Goal: Submit feedback/report problem: Submit feedback/report problem

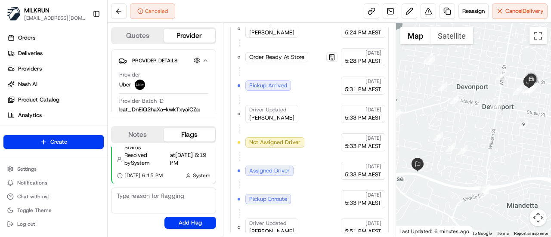
scroll to position [416, 0]
click at [469, 10] on span "Reassign" at bounding box center [473, 11] width 22 height 8
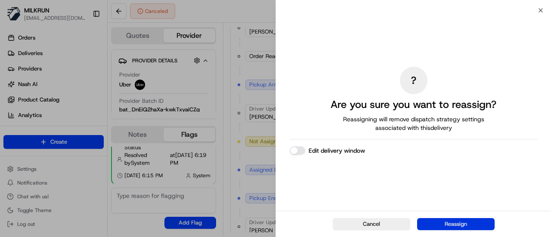
click at [469, 226] on button "Reassign" at bounding box center [455, 224] width 77 height 12
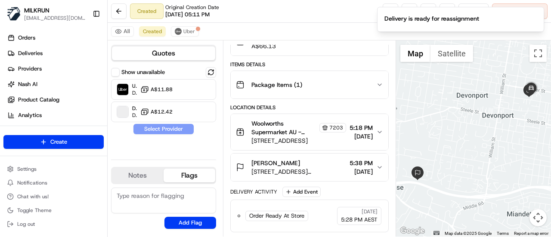
scroll to position [101, 0]
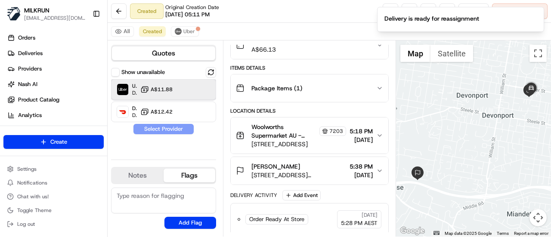
click at [182, 96] on div "Uber Dropoff ETA 27 minutes A$11.88" at bounding box center [163, 89] width 105 height 21
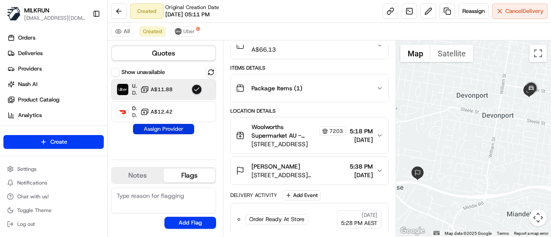
click at [185, 126] on button "Assign Provider" at bounding box center [163, 129] width 61 height 10
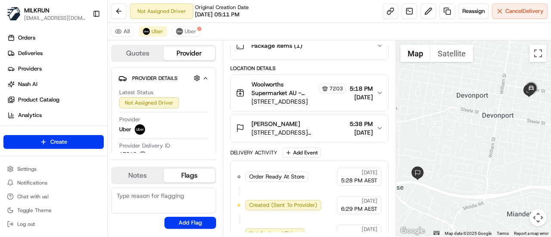
scroll to position [170, 0]
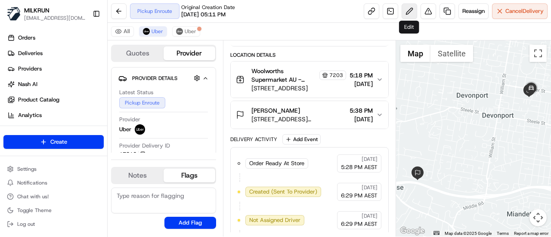
click at [426, 9] on button at bounding box center [427, 10] width 15 height 15
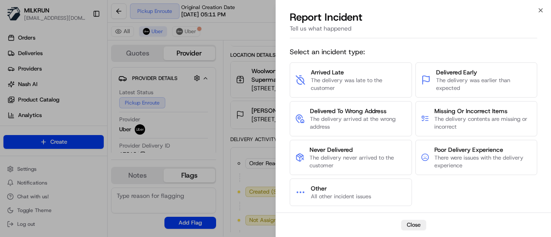
click at [419, 222] on button "Close" at bounding box center [413, 225] width 25 height 10
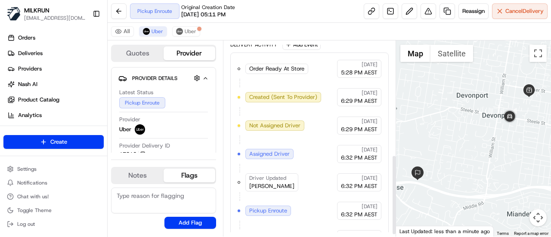
scroll to position [283, 0]
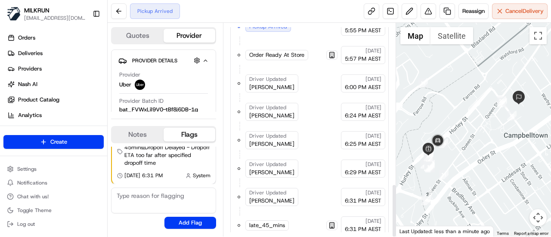
scroll to position [645, 0]
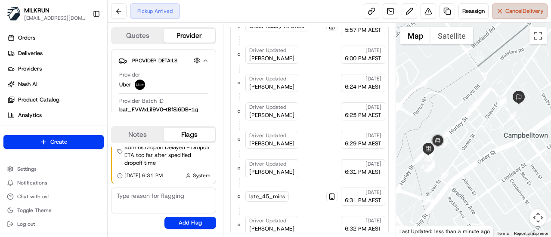
click at [534, 12] on span "Cancel Delivery" at bounding box center [524, 11] width 38 height 8
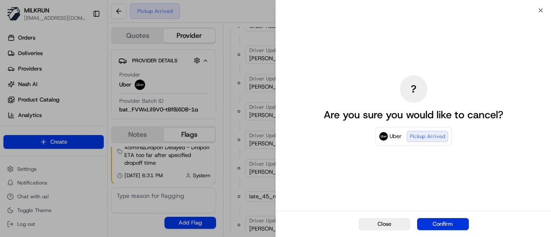
click at [435, 218] on button "Confirm" at bounding box center [443, 224] width 52 height 12
click at [434, 222] on div "Close Confirm" at bounding box center [413, 224] width 275 height 26
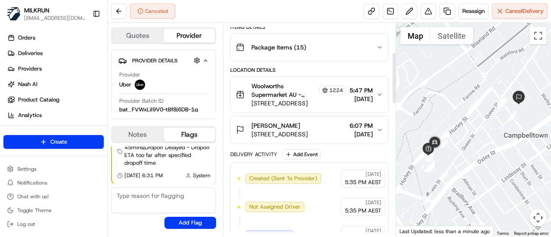
scroll to position [124, 0]
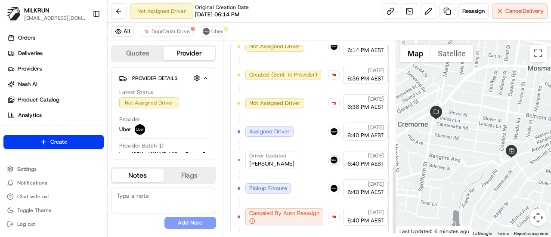
scroll to position [354, 0]
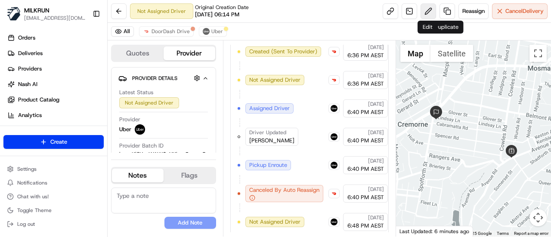
click at [429, 13] on button at bounding box center [427, 10] width 15 height 15
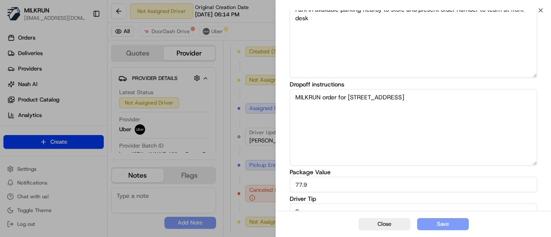
scroll to position [162, 0]
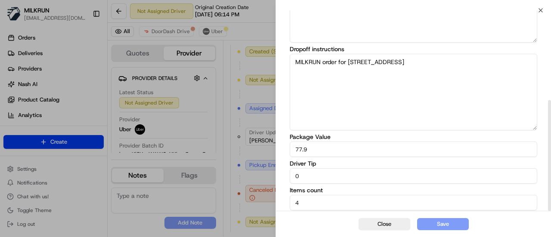
drag, startPoint x: 311, startPoint y: 175, endPoint x: 275, endPoint y: 174, distance: 35.3
click at [275, 174] on div "Close Edit Delivery Details Package description N/A Pickup instructions Park in…" at bounding box center [412, 118] width 275 height 237
type input "10"
click at [453, 221] on button "Save" at bounding box center [443, 224] width 52 height 12
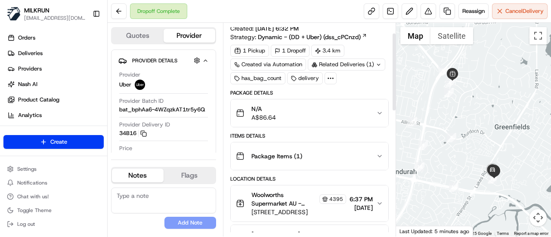
scroll to position [14, 0]
click at [330, 165] on button "Package Items ( 1 )" at bounding box center [309, 157] width 157 height 28
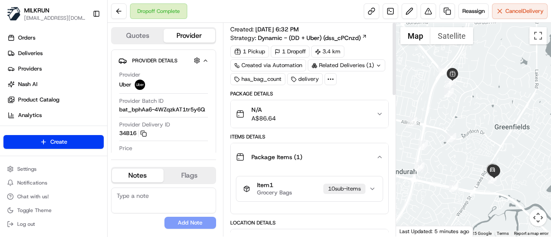
scroll to position [0, 0]
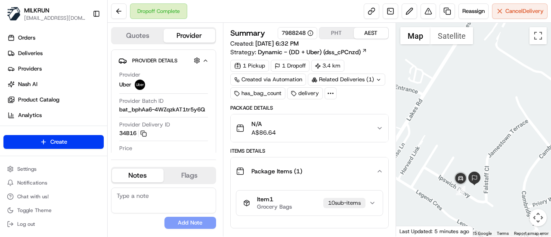
drag, startPoint x: 497, startPoint y: 172, endPoint x: 500, endPoint y: 126, distance: 45.7
click at [500, 126] on div at bounding box center [473, 130] width 155 height 214
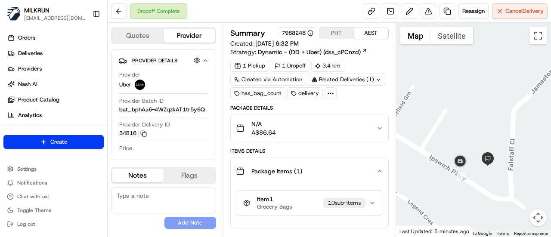
drag, startPoint x: 434, startPoint y: 204, endPoint x: 472, endPoint y: 200, distance: 38.0
click at [472, 200] on div at bounding box center [473, 130] width 155 height 214
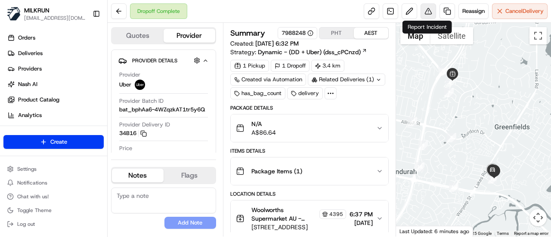
click at [429, 13] on button at bounding box center [427, 10] width 15 height 15
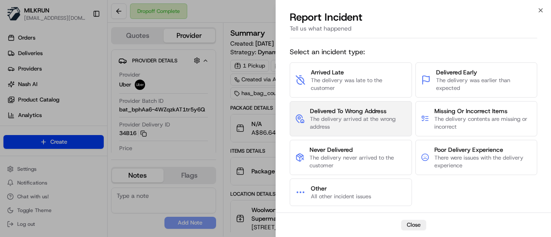
click at [374, 126] on span "The delivery arrived at the wrong address" at bounding box center [358, 122] width 96 height 15
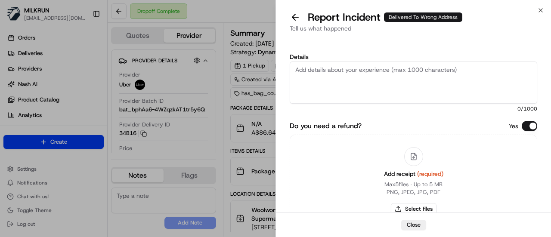
click at [344, 77] on textarea "Details" at bounding box center [413, 83] width 247 height 42
type textarea "Delivered to wrong address"
click at [412, 207] on button "Select files" at bounding box center [414, 209] width 46 height 12
type input "C:\fakepath\Screenshot [DATE] 190809.png"
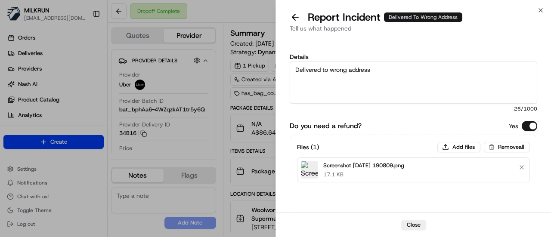
scroll to position [66, 0]
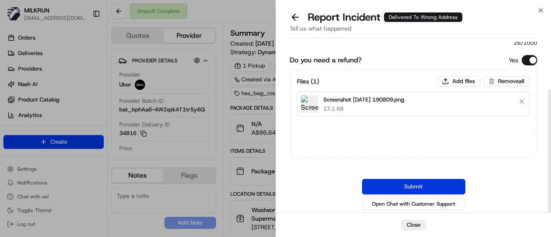
click at [442, 179] on button "Submit" at bounding box center [413, 186] width 103 height 15
